Goal: Task Accomplishment & Management: Complete application form

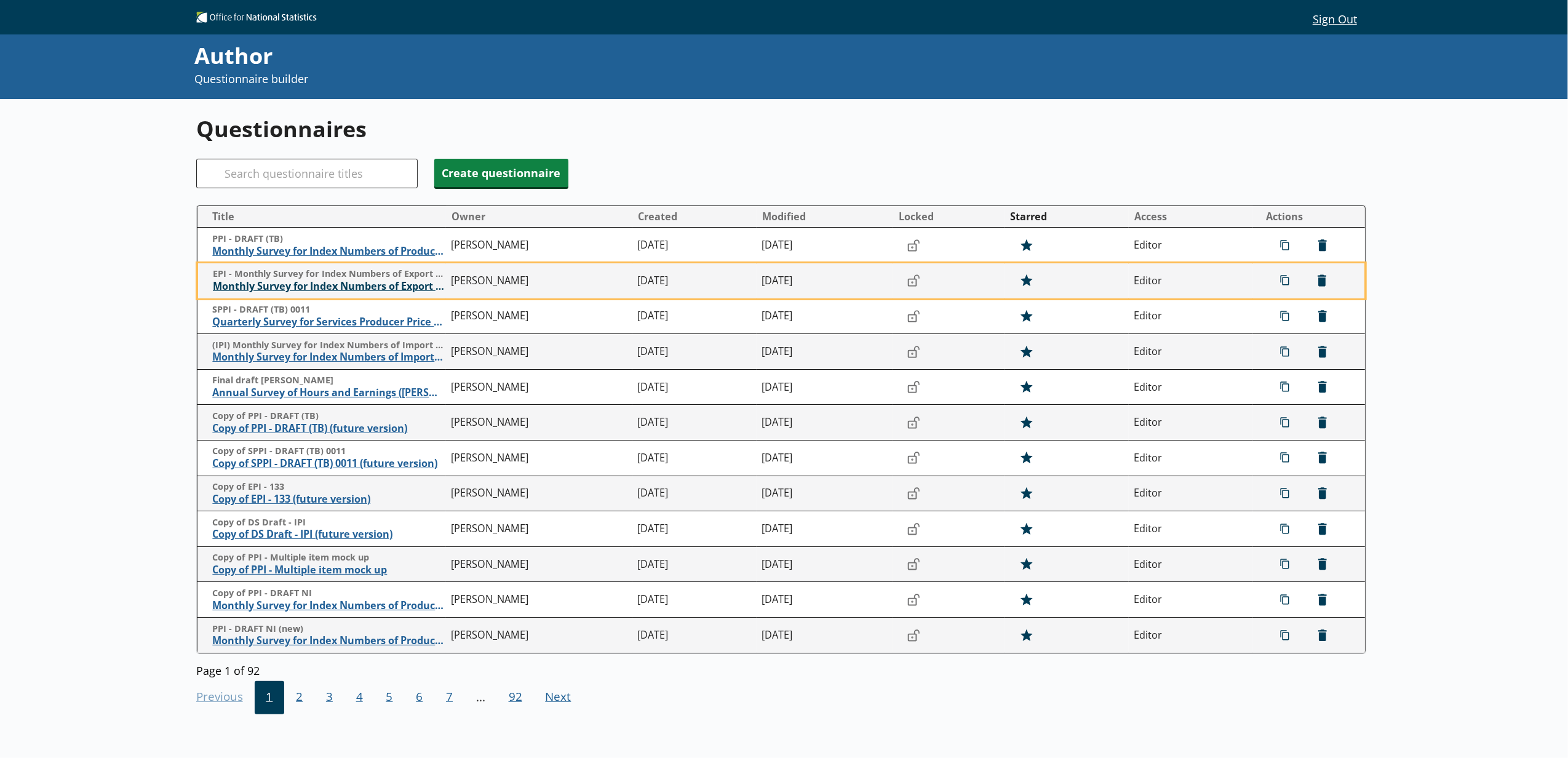
click at [303, 293] on span "Monthly Survey for Index Numbers of Export Prices - Price Quotation Return" at bounding box center [329, 287] width 233 height 13
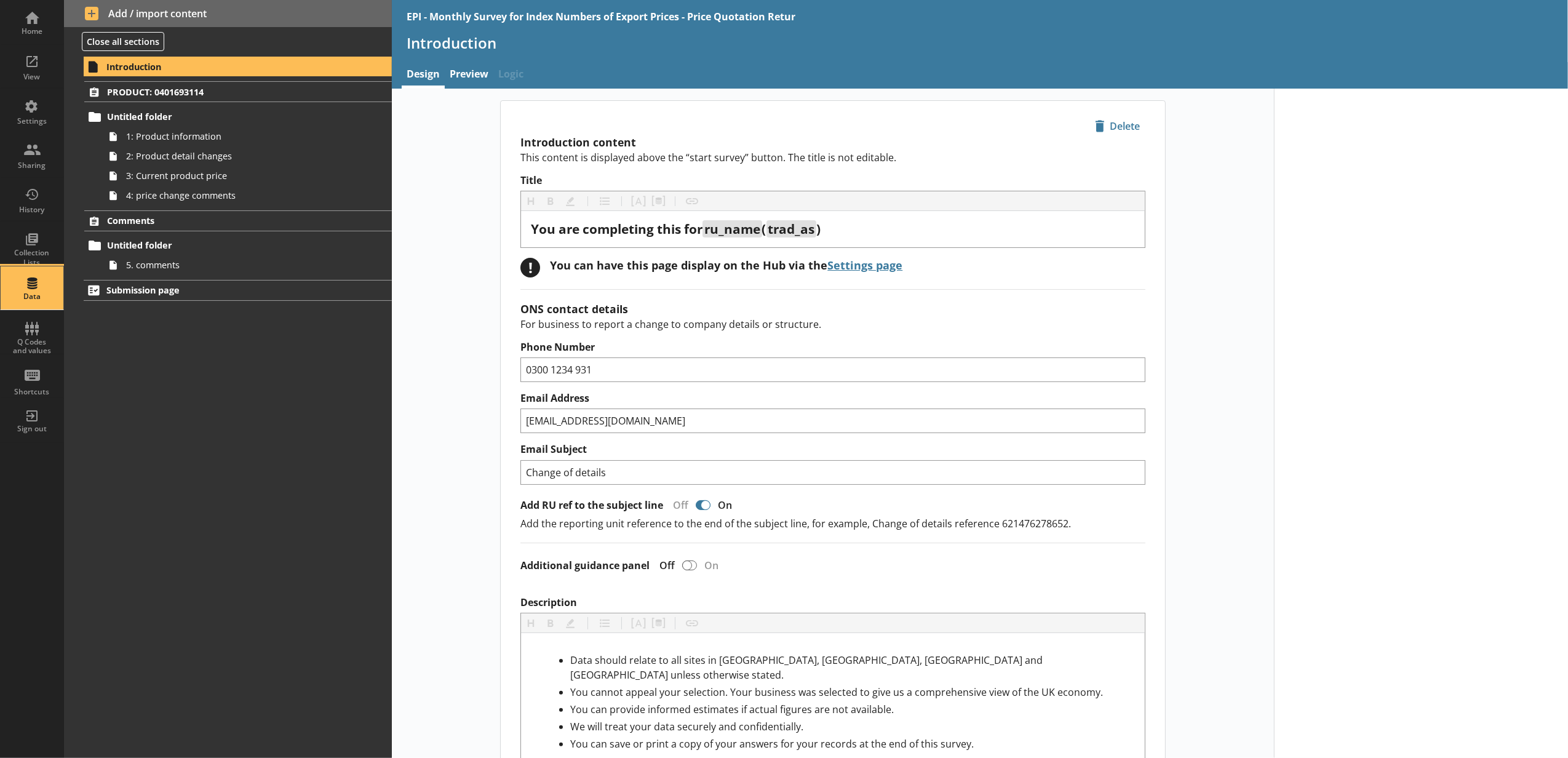
click at [30, 277] on div "Data" at bounding box center [32, 288] width 43 height 43
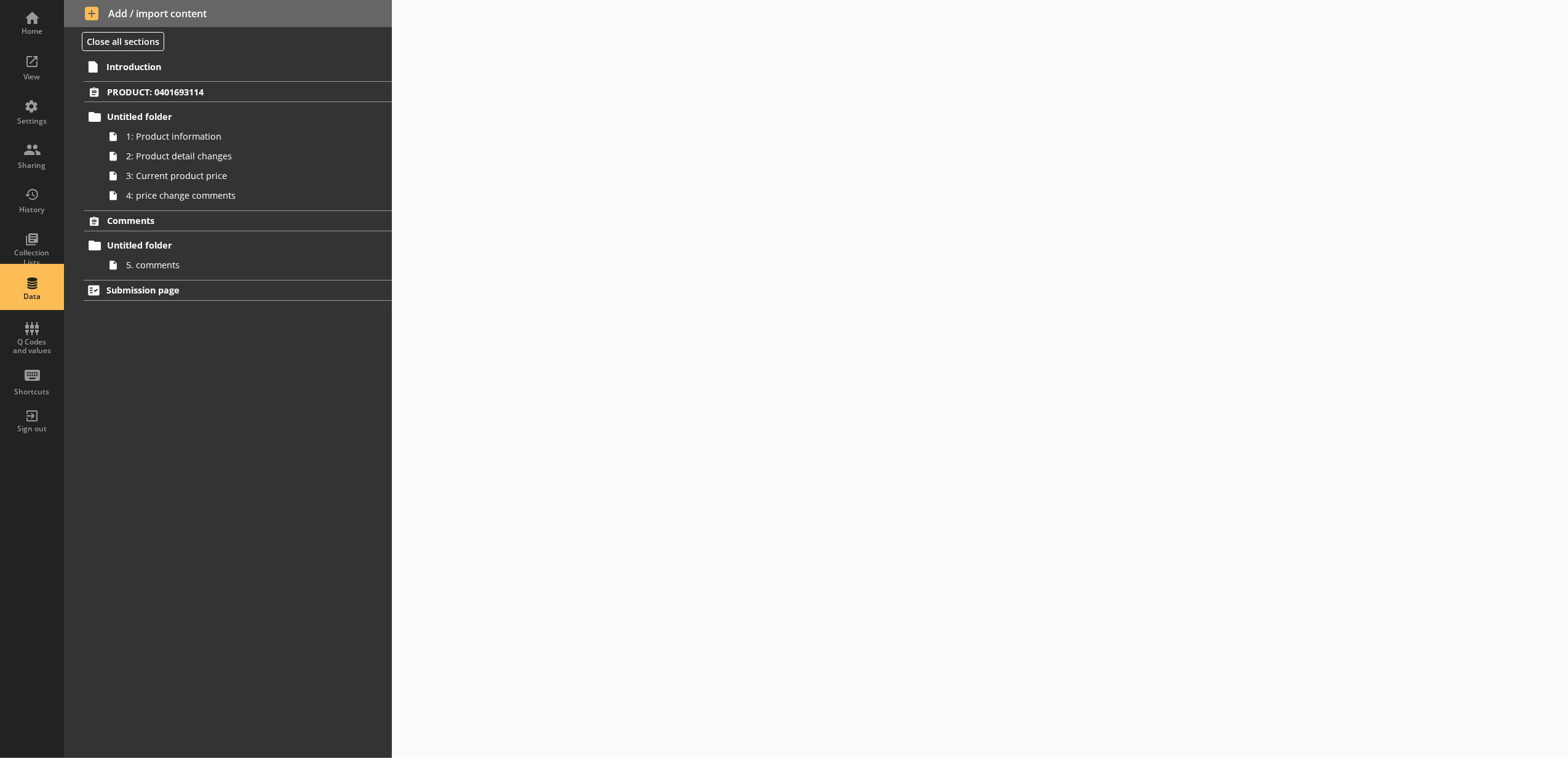
select select "Text_Optional"
select select "Date"
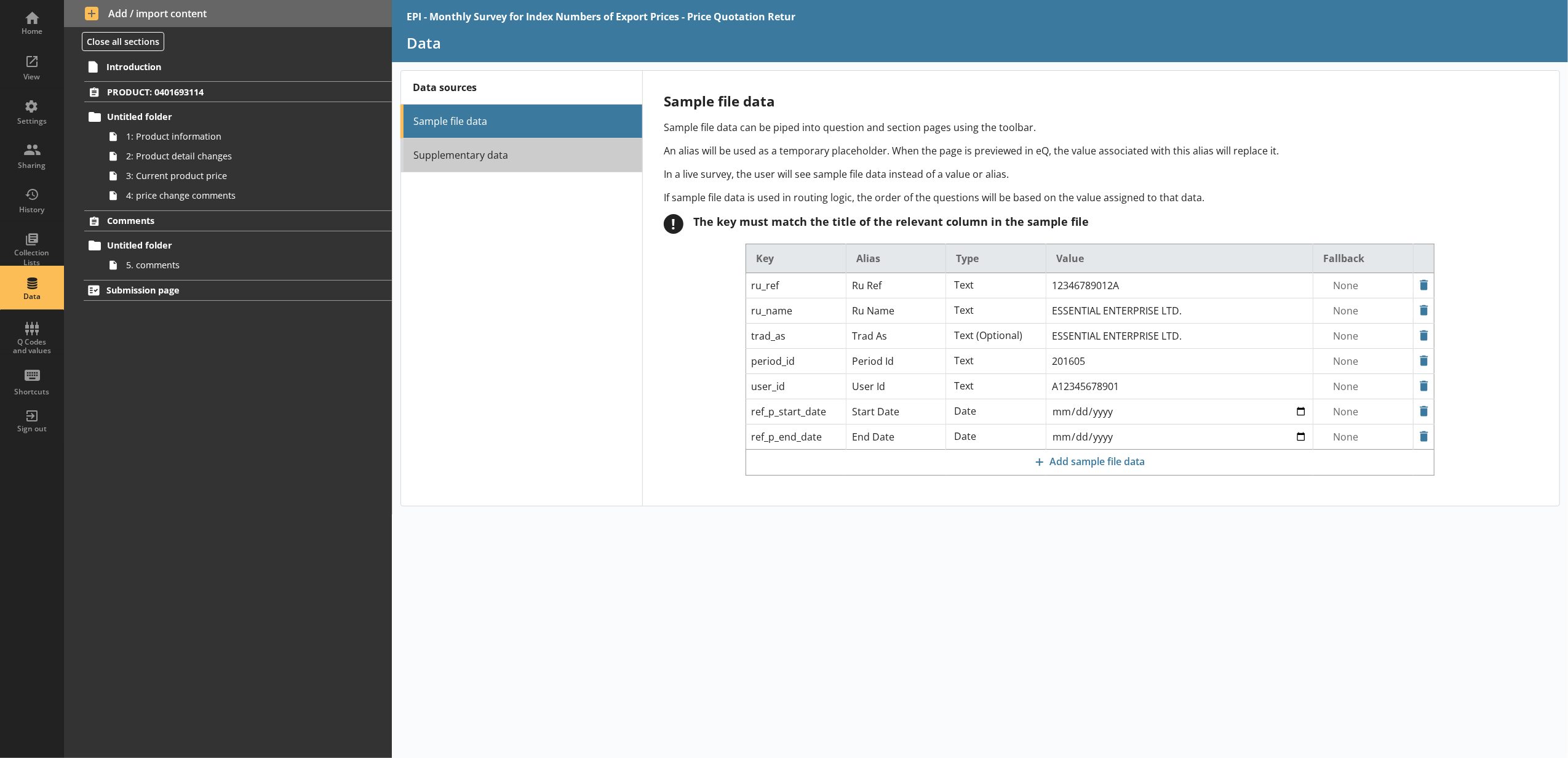
click at [488, 165] on link "Supplementary data" at bounding box center [521, 155] width 242 height 34
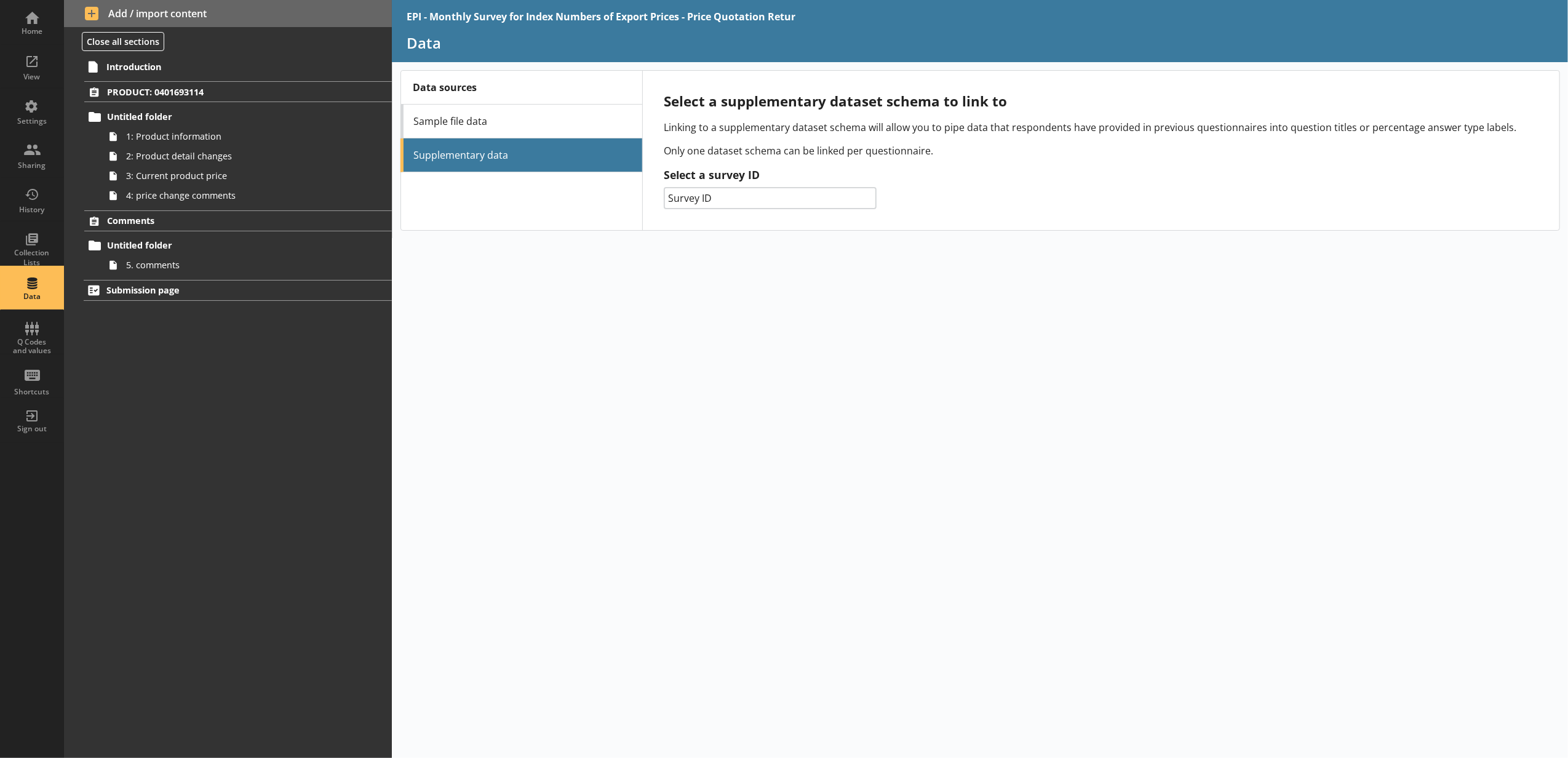
click at [687, 205] on select "Survey ID 014 - Prodcom 132 - PPI 061 - SPPI 133 - EPI 156 - IPI 141 - [PERSON_…" at bounding box center [771, 198] width 214 height 22
click at [664, 189] on select "Survey ID 014 - Prodcom 132 - PPI 061 - SPPI 133 - EPI 156 - IPI 141 - [PERSON_…" at bounding box center [771, 198] width 214 height 22
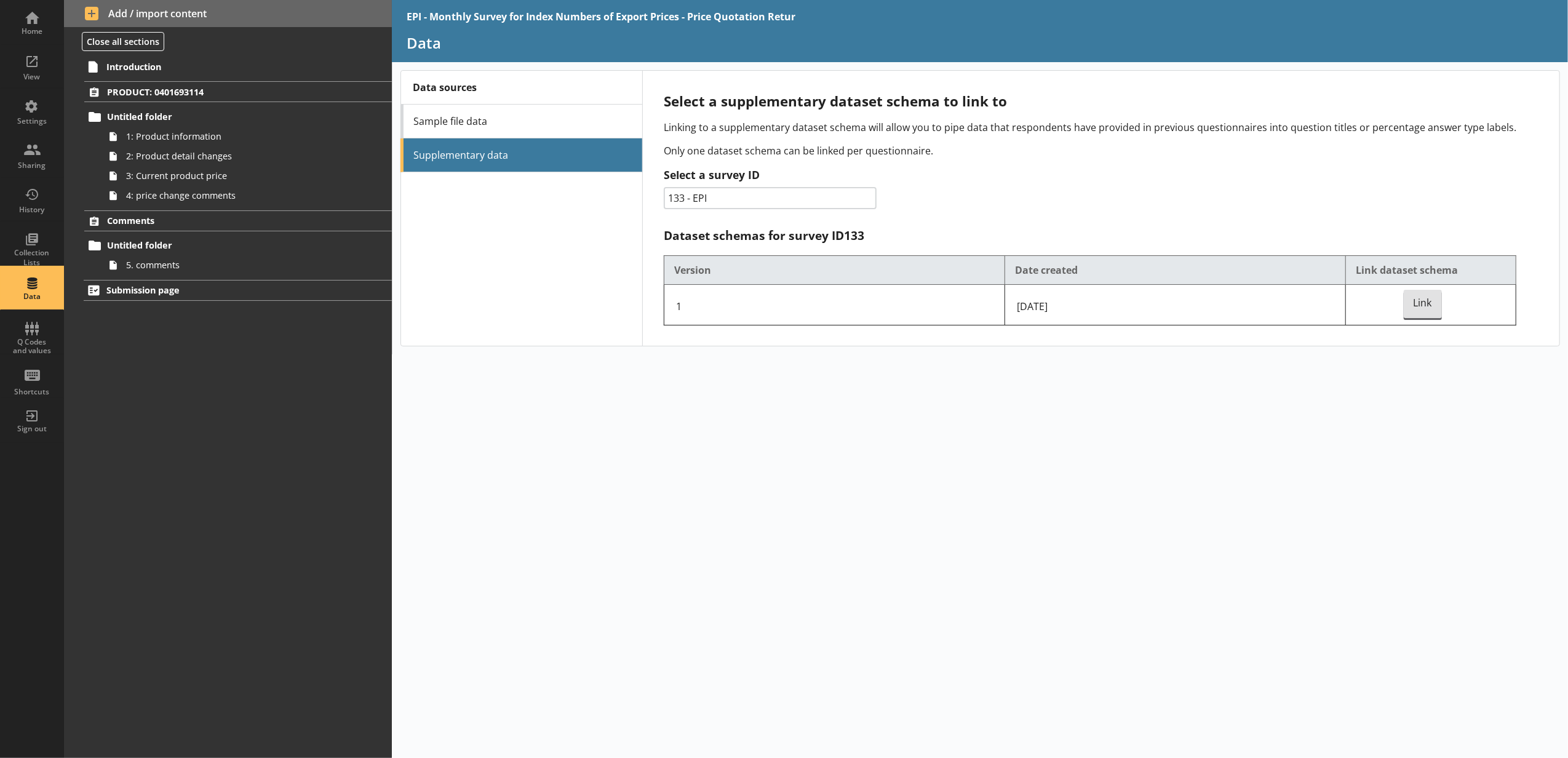
click at [755, 205] on select "Survey ID 014 - Prodcom 132 - PPI 061 - SPPI 133 - EPI 156 - IPI 141 - [PERSON_…" at bounding box center [771, 198] width 214 height 22
select select "156"
click at [664, 189] on select "Survey ID 014 - Prodcom 132 - PPI 061 - SPPI 133 - EPI 156 - IPI 141 - [PERSON_…" at bounding box center [771, 198] width 214 height 22
